Goal: Navigation & Orientation: Find specific page/section

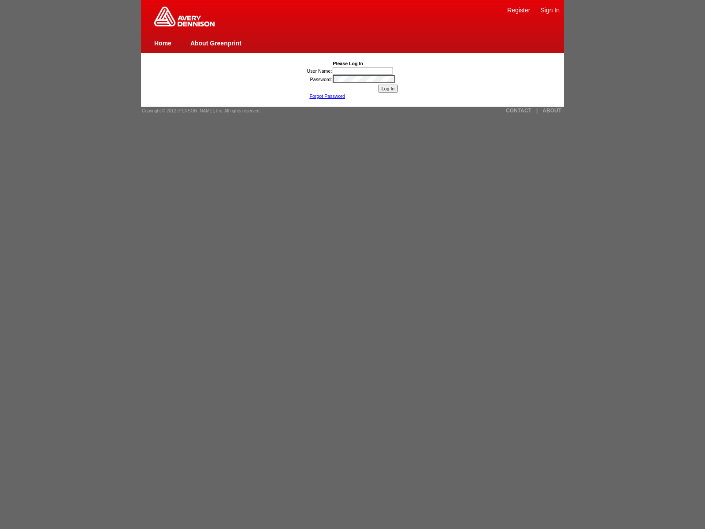
click at [552, 111] on link "ABOUT" at bounding box center [552, 111] width 19 height 6
